Goal: Task Accomplishment & Management: Complete application form

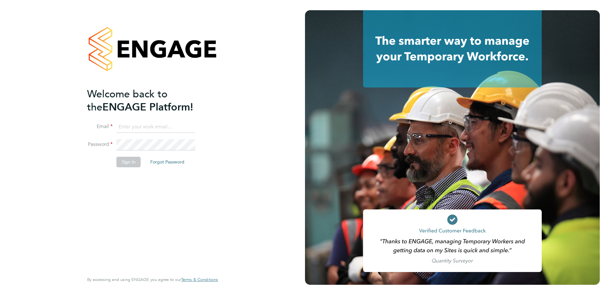
type input "paul.grayston@vistry.co.uk"
click at [129, 163] on button "Sign In" at bounding box center [128, 162] width 24 height 10
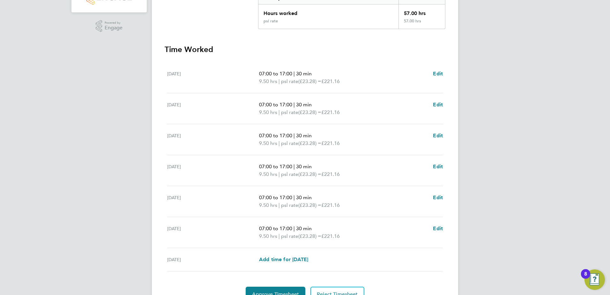
scroll to position [160, 0]
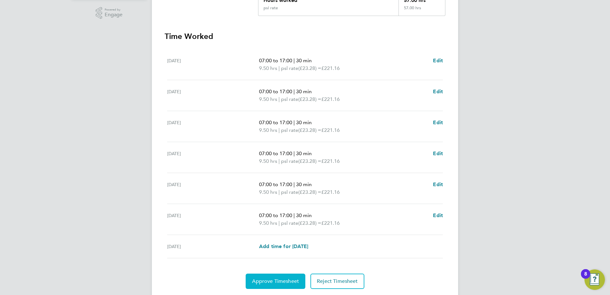
click at [276, 279] on span "Approve Timesheet" at bounding box center [275, 281] width 47 height 6
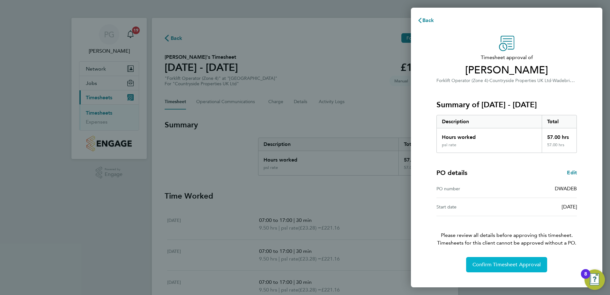
click at [502, 265] on span "Confirm Timesheet Approval" at bounding box center [506, 264] width 68 height 6
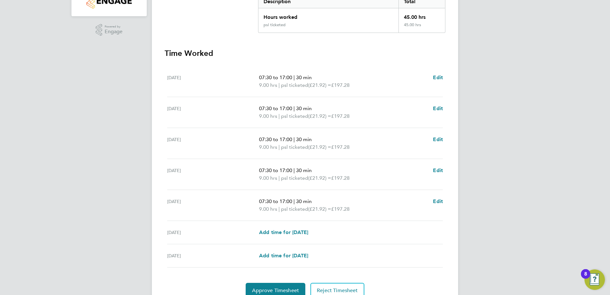
scroll to position [160, 0]
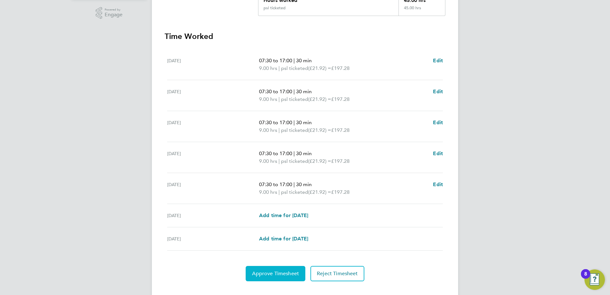
click at [273, 274] on span "Approve Timesheet" at bounding box center [275, 273] width 47 height 6
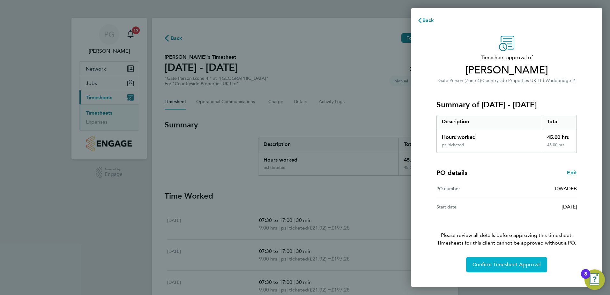
click at [510, 264] on span "Confirm Timesheet Approval" at bounding box center [506, 264] width 68 height 6
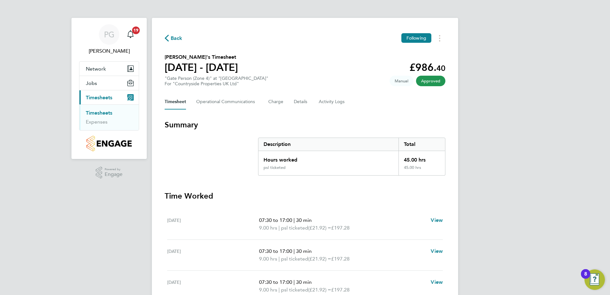
click at [99, 113] on link "Timesheets" at bounding box center [99, 113] width 26 height 6
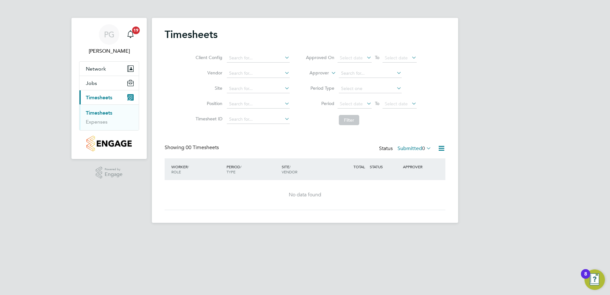
click at [520, 52] on div "PG [PERSON_NAME] Notifications 19 Applications: Network Team Members Sites Jobs…" at bounding box center [305, 116] width 610 height 233
